Goal: Obtain resource: Obtain resource

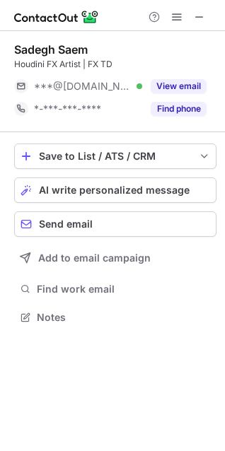
scroll to position [307, 225]
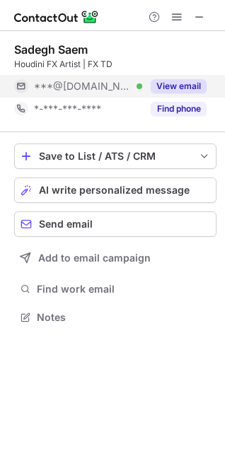
click at [163, 85] on button "View email" at bounding box center [178, 86] width 56 height 14
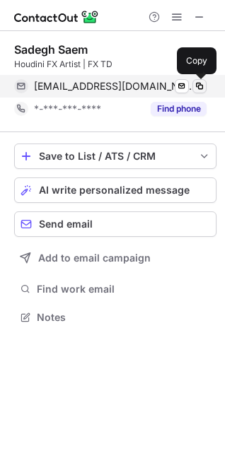
click at [198, 85] on span at bounding box center [199, 86] width 11 height 11
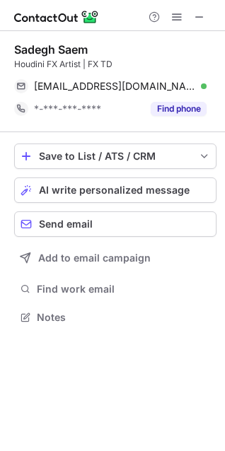
scroll to position [7, 7]
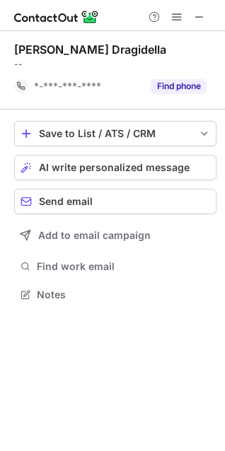
scroll to position [285, 225]
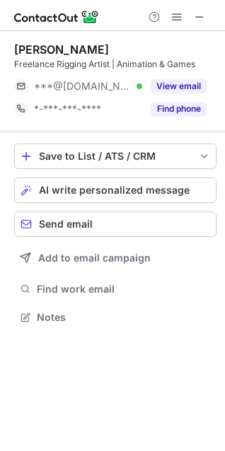
scroll to position [307, 225]
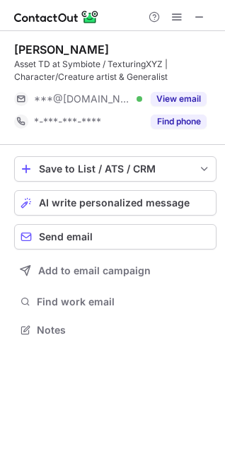
scroll to position [320, 225]
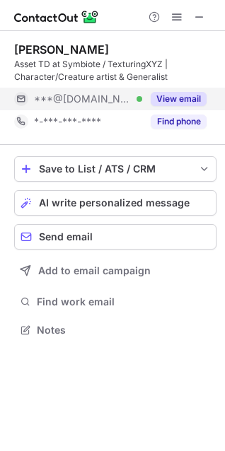
click at [167, 90] on div "View email" at bounding box center [174, 99] width 64 height 23
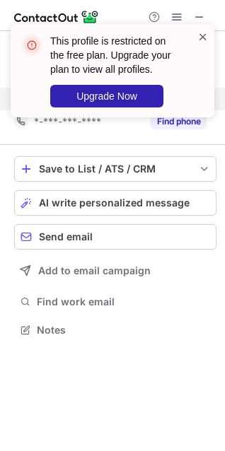
click at [201, 39] on span at bounding box center [202, 37] width 11 height 14
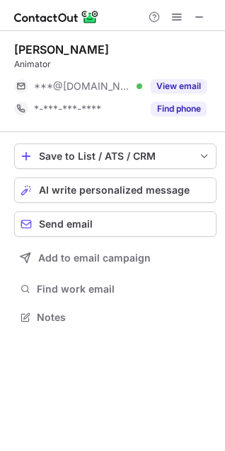
scroll to position [307, 225]
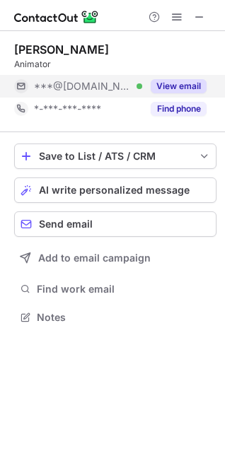
click at [157, 83] on button "View email" at bounding box center [178, 86] width 56 height 14
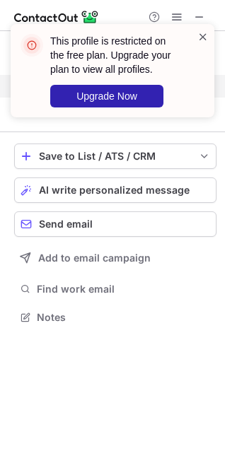
click at [200, 36] on span at bounding box center [202, 37] width 11 height 14
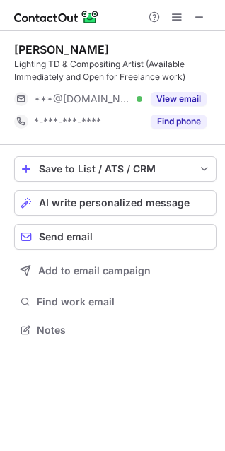
scroll to position [320, 225]
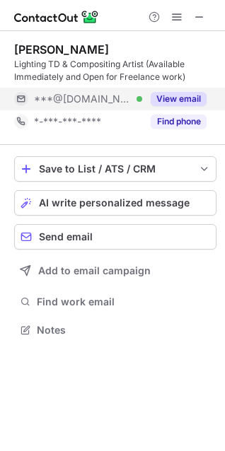
click at [153, 93] on button "View email" at bounding box center [178, 99] width 56 height 14
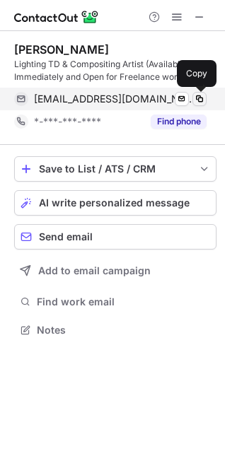
click at [198, 99] on span at bounding box center [199, 98] width 11 height 11
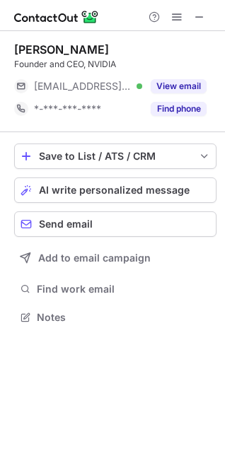
scroll to position [275, 225]
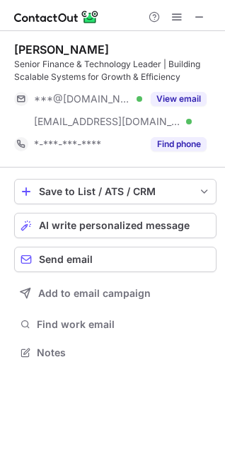
scroll to position [343, 225]
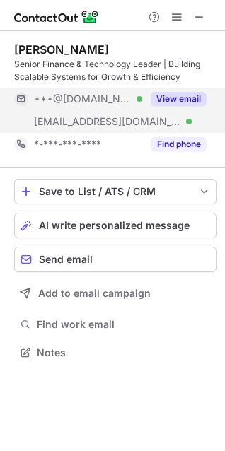
click at [160, 94] on button "View email" at bounding box center [178, 99] width 56 height 14
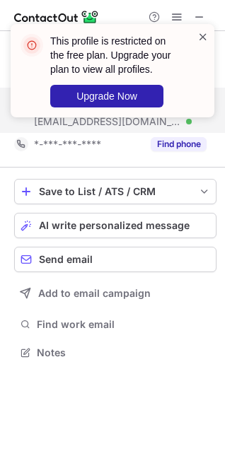
click at [201, 37] on span at bounding box center [202, 37] width 11 height 14
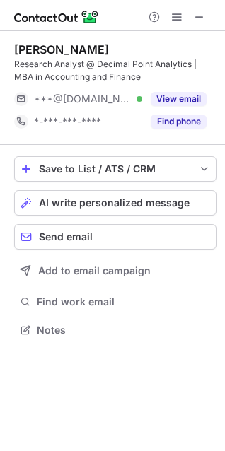
scroll to position [320, 225]
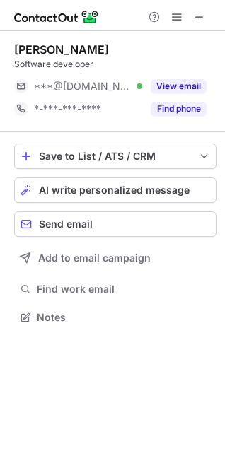
scroll to position [307, 225]
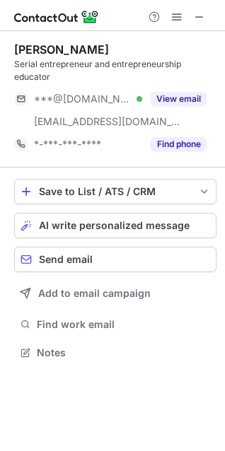
scroll to position [343, 225]
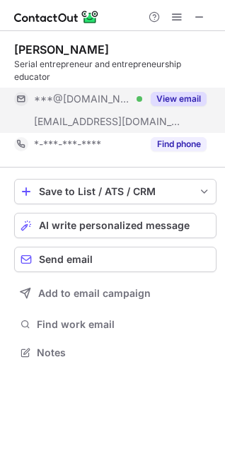
click at [157, 90] on div "View email" at bounding box center [174, 99] width 64 height 23
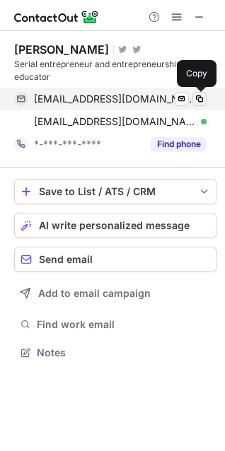
click at [197, 97] on span at bounding box center [199, 98] width 11 height 11
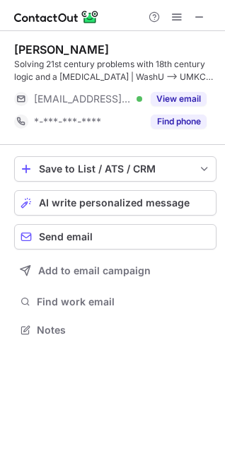
scroll to position [320, 225]
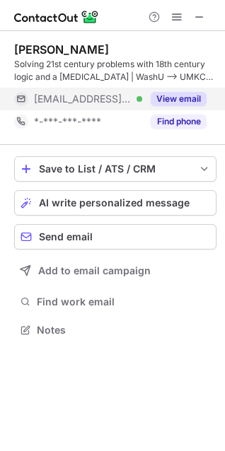
click at [156, 97] on button "View email" at bounding box center [178, 99] width 56 height 14
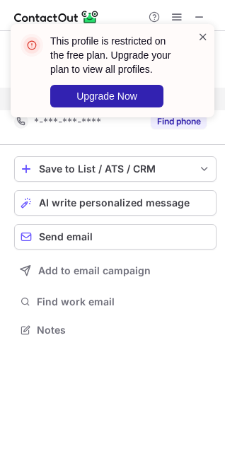
click at [203, 35] on span at bounding box center [202, 37] width 11 height 14
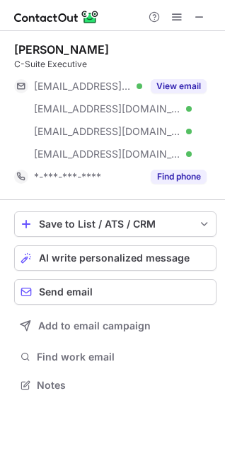
scroll to position [375, 225]
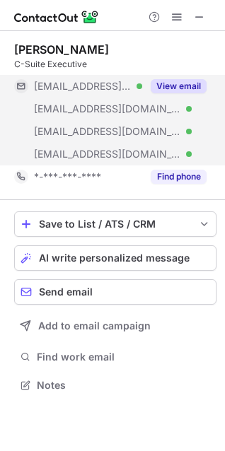
click at [179, 87] on button "View email" at bounding box center [178, 86] width 56 height 14
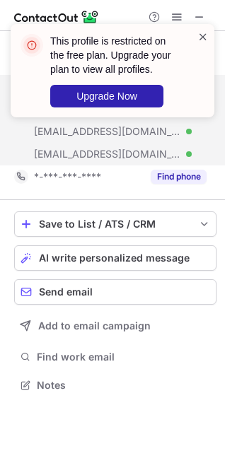
click at [201, 38] on span at bounding box center [202, 37] width 11 height 14
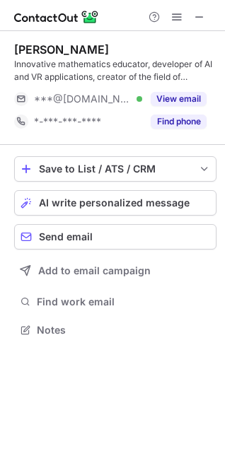
scroll to position [320, 225]
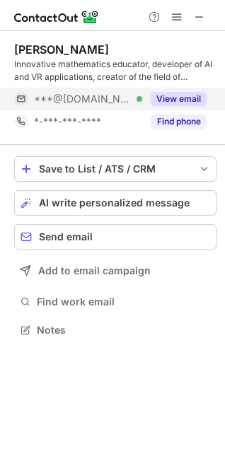
click at [176, 92] on button "View email" at bounding box center [178, 99] width 56 height 14
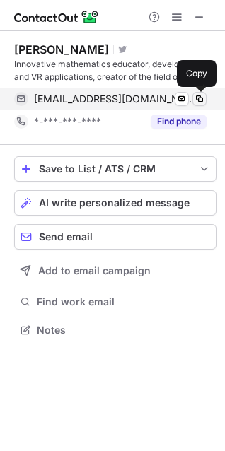
click at [196, 94] on span at bounding box center [199, 98] width 11 height 11
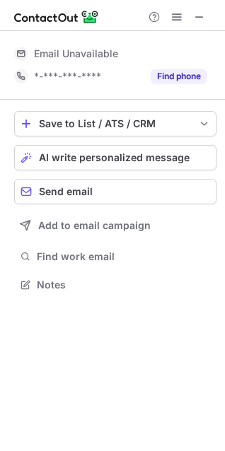
scroll to position [7, 7]
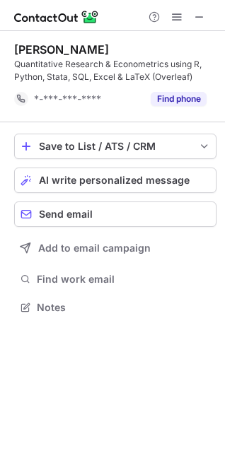
scroll to position [297, 225]
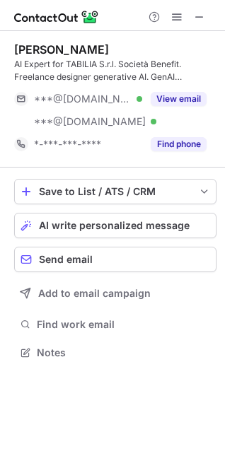
scroll to position [343, 225]
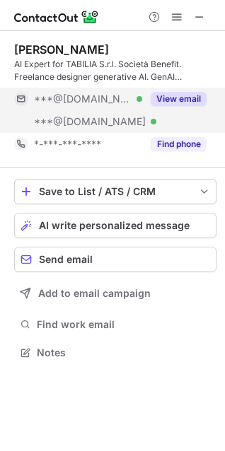
click at [160, 95] on button "View email" at bounding box center [178, 99] width 56 height 14
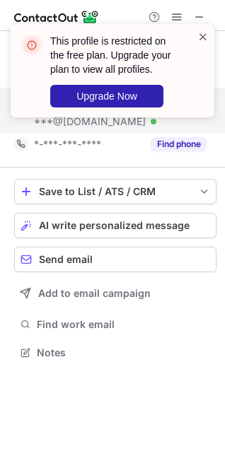
click at [201, 34] on span at bounding box center [202, 37] width 11 height 14
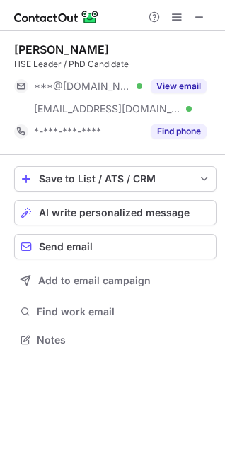
scroll to position [330, 225]
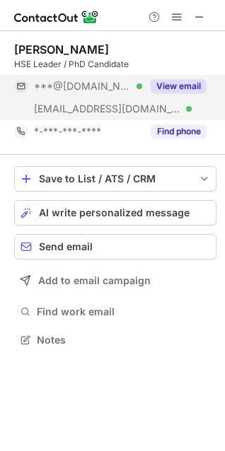
click at [154, 87] on button "View email" at bounding box center [178, 86] width 56 height 14
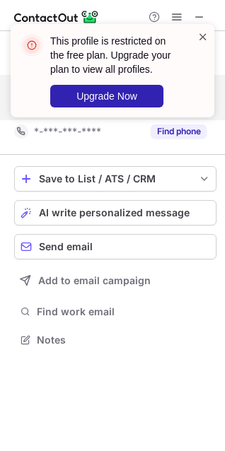
click at [204, 32] on span at bounding box center [202, 37] width 11 height 14
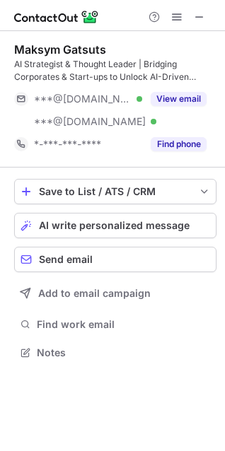
scroll to position [343, 225]
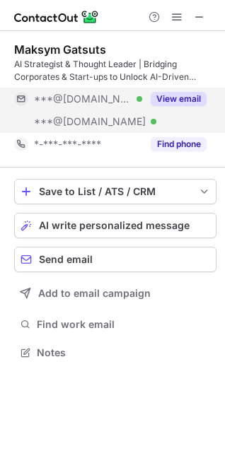
click at [158, 96] on button "View email" at bounding box center [178, 99] width 56 height 14
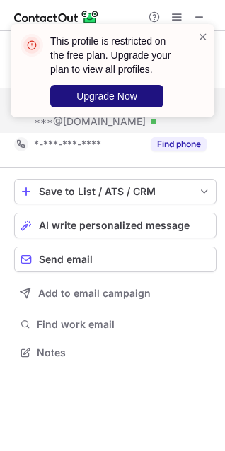
click at [204, 34] on span at bounding box center [202, 37] width 11 height 14
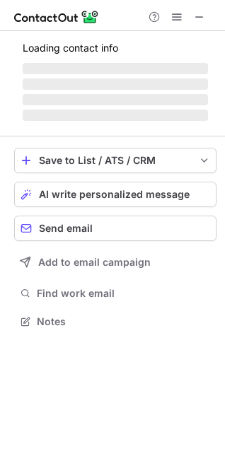
scroll to position [311, 225]
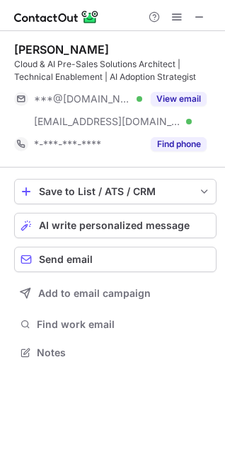
scroll to position [343, 225]
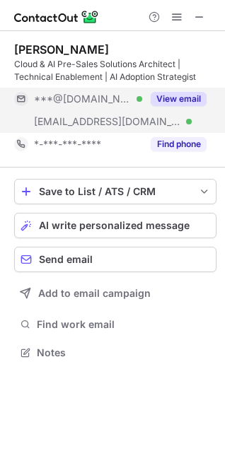
click at [169, 88] on div "View email" at bounding box center [174, 99] width 64 height 23
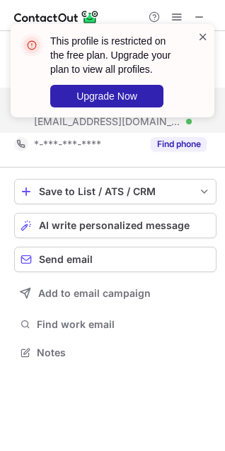
click at [206, 35] on span at bounding box center [202, 37] width 11 height 14
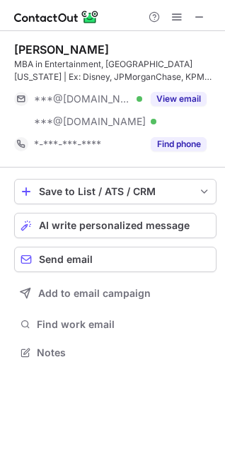
scroll to position [343, 225]
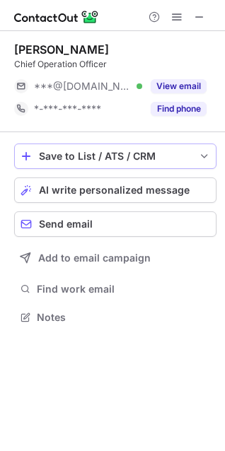
scroll to position [307, 225]
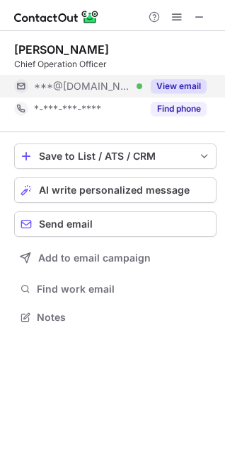
click at [166, 81] on button "View email" at bounding box center [178, 86] width 56 height 14
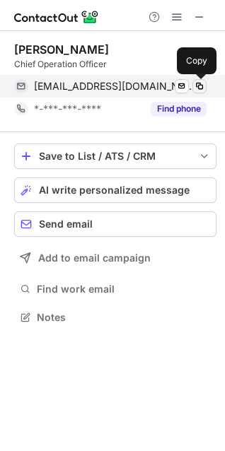
click at [197, 83] on span at bounding box center [199, 86] width 11 height 11
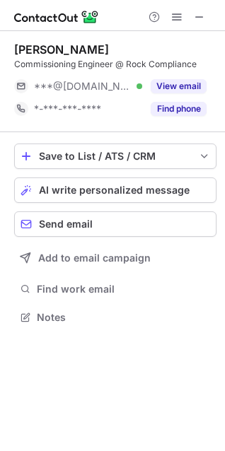
scroll to position [307, 225]
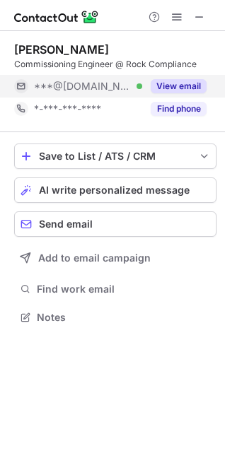
click at [139, 88] on div "***@[DOMAIN_NAME] Verified" at bounding box center [88, 86] width 108 height 13
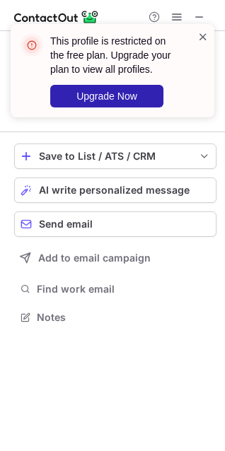
click at [199, 36] on span at bounding box center [202, 37] width 11 height 14
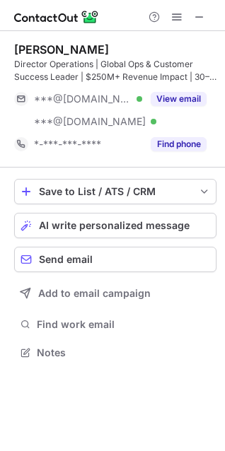
scroll to position [343, 225]
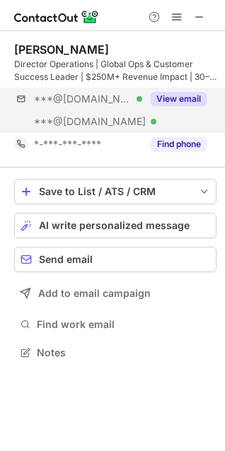
click at [187, 110] on div "***@gmail.com Verified ***@icloud.com Verified View email" at bounding box center [115, 110] width 202 height 45
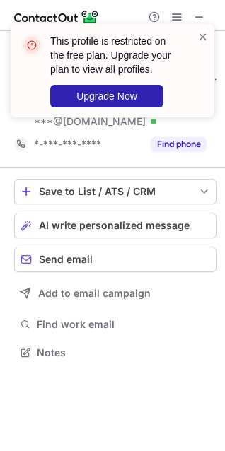
click at [208, 38] on div "This profile is restricted on the free plan. Upgrade your plan to view all prof…" at bounding box center [112, 70] width 203 height 93
click at [201, 35] on span at bounding box center [202, 37] width 11 height 14
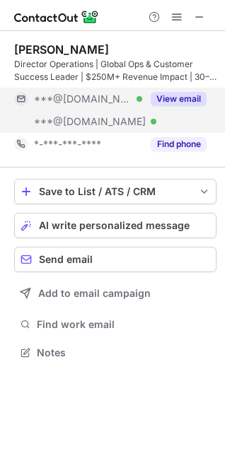
click at [163, 98] on button "View email" at bounding box center [178, 99] width 56 height 14
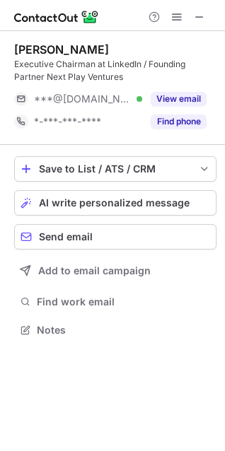
scroll to position [320, 225]
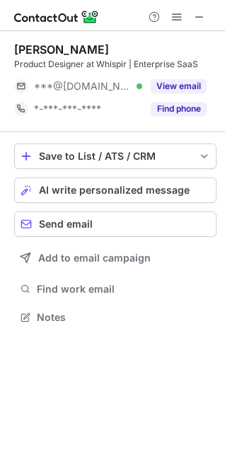
scroll to position [307, 225]
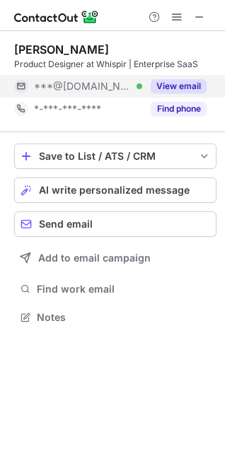
click at [158, 92] on button "View email" at bounding box center [178, 86] width 56 height 14
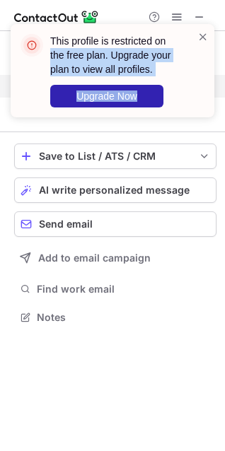
drag, startPoint x: 208, startPoint y: 37, endPoint x: 193, endPoint y: 44, distance: 16.4
click at [193, 44] on div "This profile is restricted on the free plan. Upgrade your plan to view all prof…" at bounding box center [112, 70] width 203 height 93
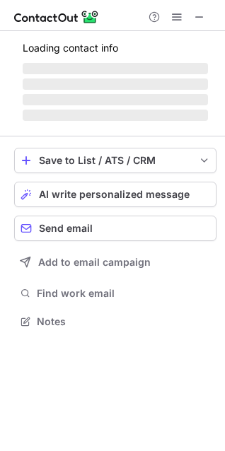
scroll to position [330, 225]
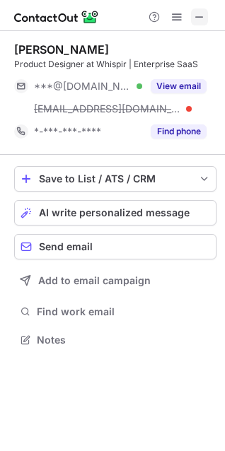
click at [196, 11] on span at bounding box center [199, 16] width 11 height 11
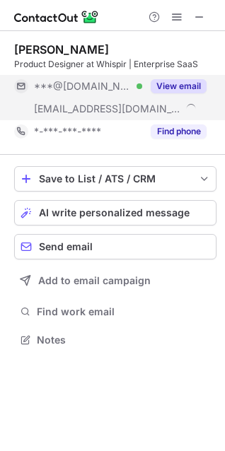
click at [158, 82] on button "View email" at bounding box center [178, 86] width 56 height 14
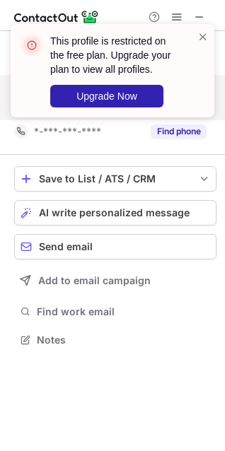
click at [210, 34] on div "This profile is restricted on the free plan. Upgrade your plan to view all prof…" at bounding box center [112, 70] width 203 height 93
click at [199, 37] on span at bounding box center [202, 37] width 11 height 14
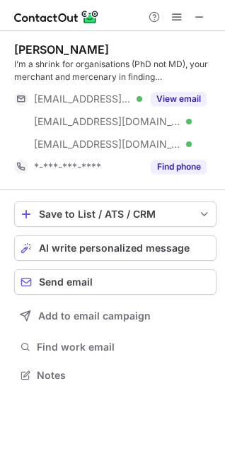
scroll to position [365, 225]
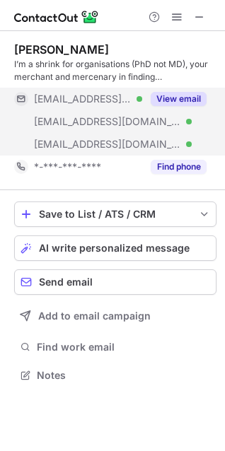
click at [182, 95] on button "View email" at bounding box center [178, 99] width 56 height 14
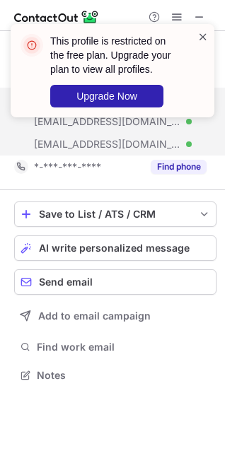
click at [203, 35] on span at bounding box center [202, 37] width 11 height 14
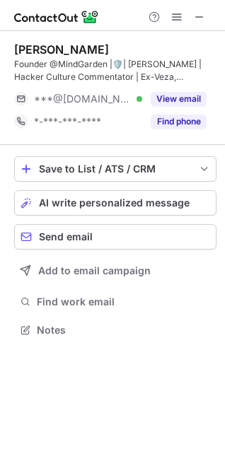
scroll to position [320, 225]
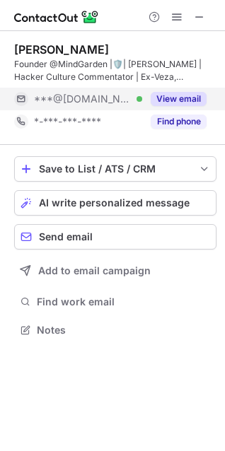
click at [191, 98] on button "View email" at bounding box center [178, 99] width 56 height 14
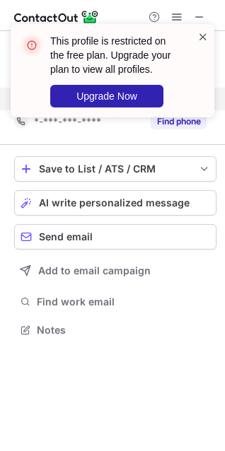
click at [201, 39] on span at bounding box center [202, 37] width 11 height 14
